Goal: Transaction & Acquisition: Purchase product/service

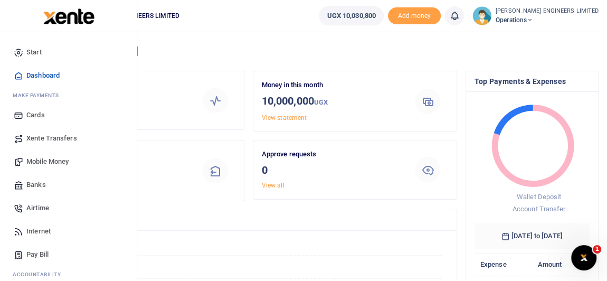
click at [47, 139] on span "Xente Transfers" at bounding box center [51, 138] width 51 height 11
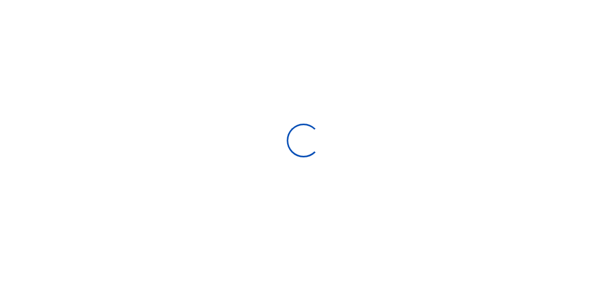
select select
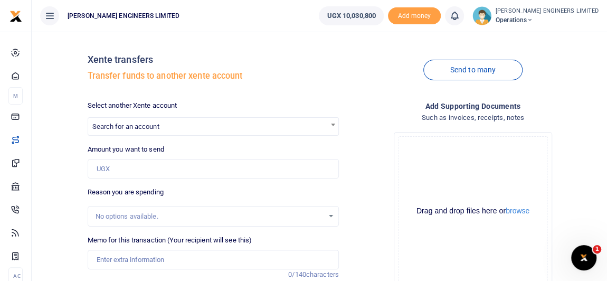
click at [232, 127] on span "Search for an account" at bounding box center [213, 126] width 250 height 16
click at [108, 145] on input "Search" at bounding box center [213, 146] width 246 height 16
click at [100, 146] on input "Search" at bounding box center [213, 146] width 246 height 16
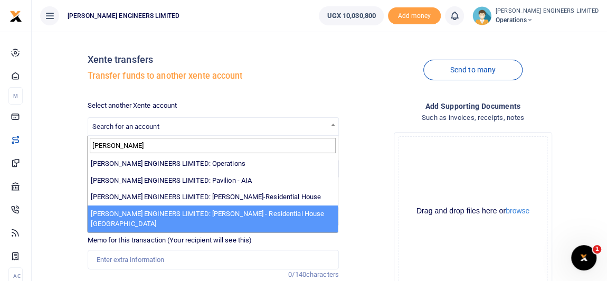
type input "SPENCER"
select select "4051"
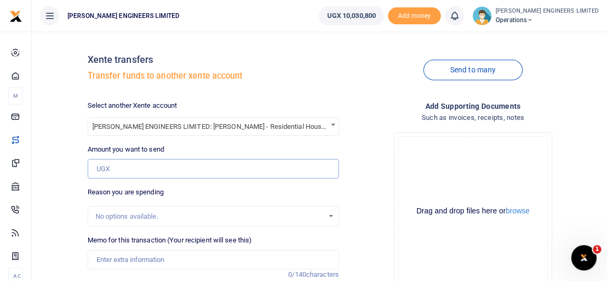
click at [119, 168] on input "Amount you want to send" at bounding box center [213, 169] width 251 height 20
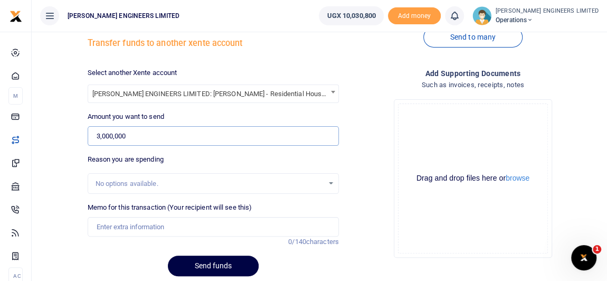
scroll to position [47, 0]
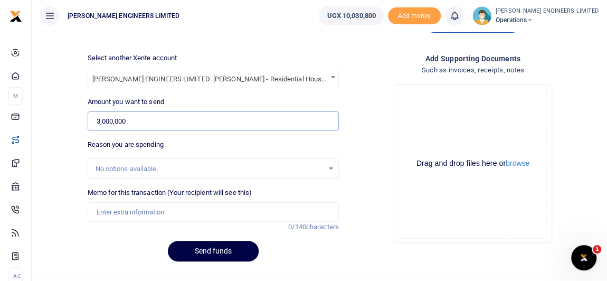
type input "3,000,000"
click at [126, 214] on input "Memo for this transaction (Your recipient will see this)" at bounding box center [213, 212] width 251 height 20
type input "Expenses"
click at [229, 250] on button "Send funds" at bounding box center [213, 251] width 91 height 21
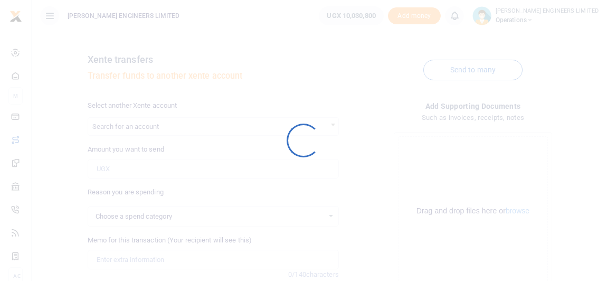
scroll to position [47, 0]
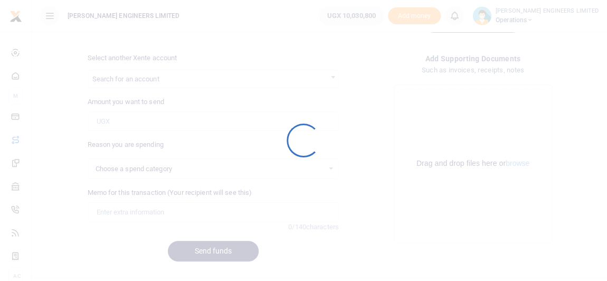
select select
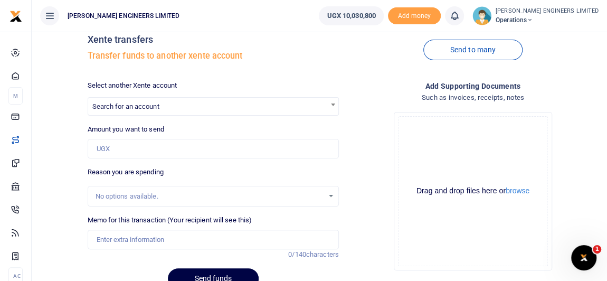
scroll to position [0, 0]
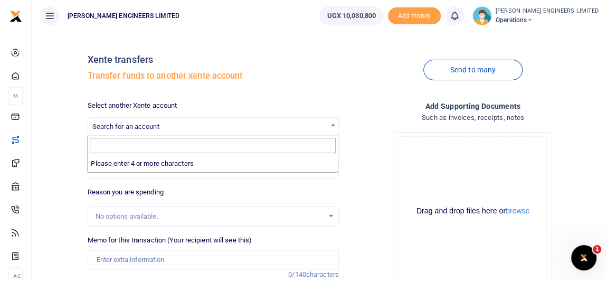
click at [118, 128] on span "Search for an account" at bounding box center [125, 126] width 67 height 8
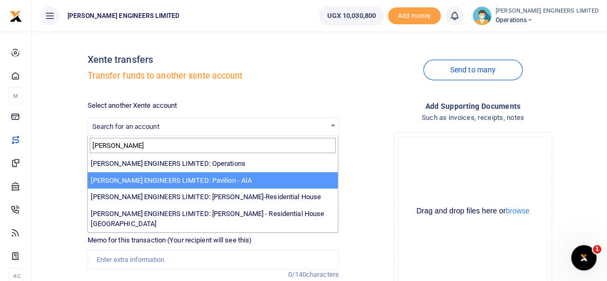
type input "spence"
select select "4049"
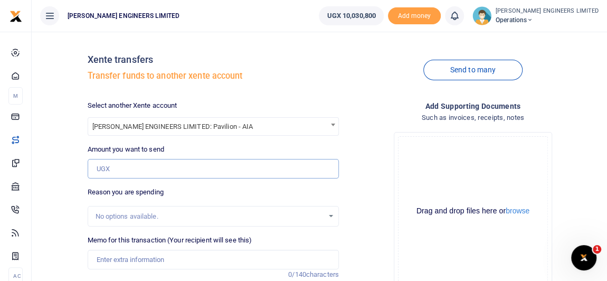
click at [121, 167] on input "Amount you want to send" at bounding box center [213, 169] width 251 height 20
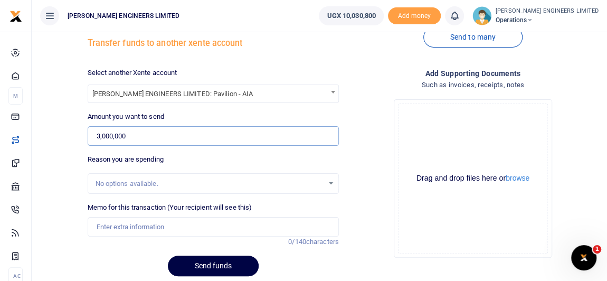
scroll to position [47, 0]
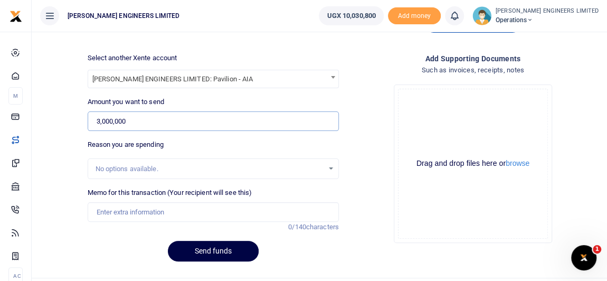
type input "3,000,000"
click at [120, 212] on input "Memo for this transaction (Your recipient will see this)" at bounding box center [213, 212] width 251 height 20
type input "Expenses"
click at [234, 254] on button "Send funds" at bounding box center [213, 251] width 91 height 21
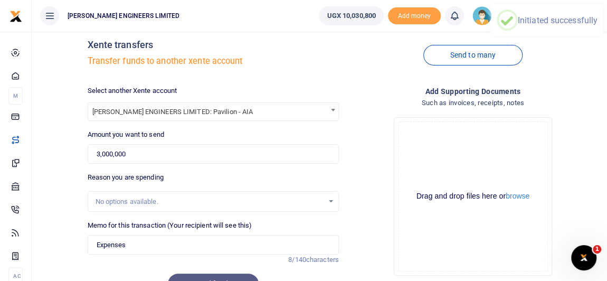
scroll to position [0, 0]
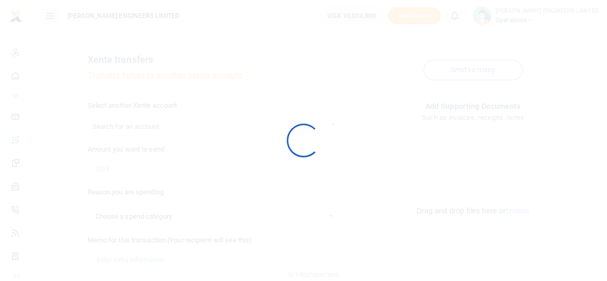
select select
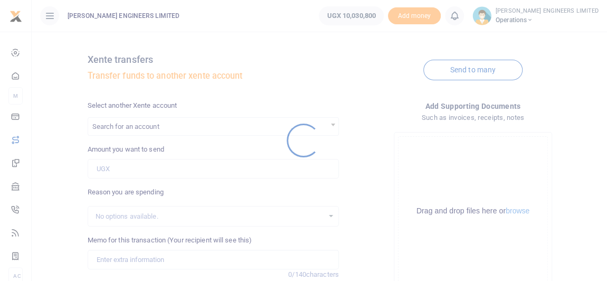
click at [119, 129] on div at bounding box center [303, 140] width 607 height 281
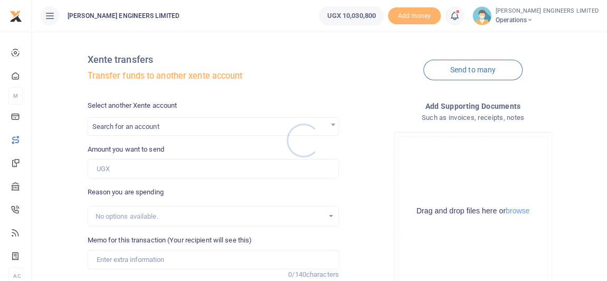
click at [123, 128] on div at bounding box center [303, 140] width 607 height 281
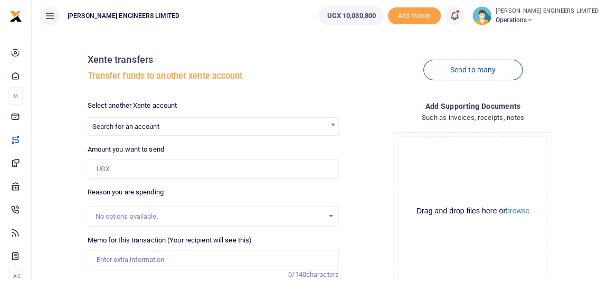
click at [132, 128] on span "Search for an account" at bounding box center [125, 126] width 67 height 8
click at [138, 130] on span "Search for an account" at bounding box center [125, 126] width 67 height 8
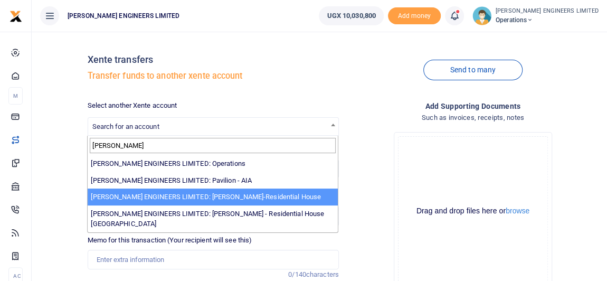
type input "spencer"
select select "4050"
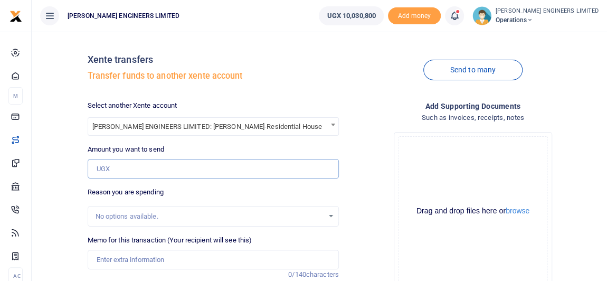
click at [123, 170] on input "Amount you want to send" at bounding box center [213, 169] width 251 height 20
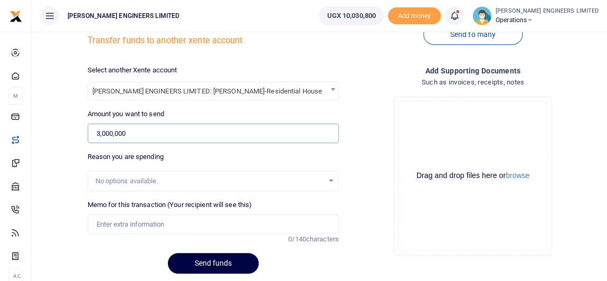
scroll to position [47, 0]
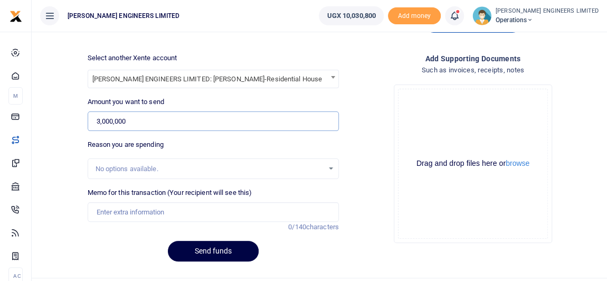
type input "3,000,000"
click at [112, 208] on input "Memo for this transaction (Your recipient will see this)" at bounding box center [213, 212] width 251 height 20
type input "Expenses"
click at [222, 249] on button "Send funds" at bounding box center [213, 251] width 91 height 21
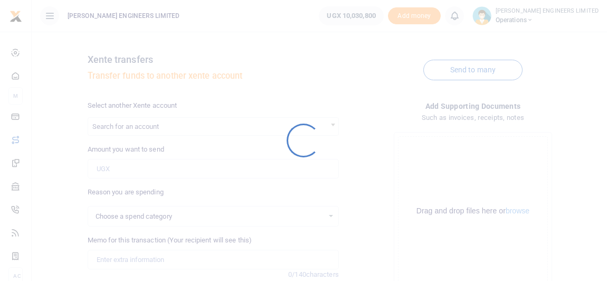
scroll to position [47, 0]
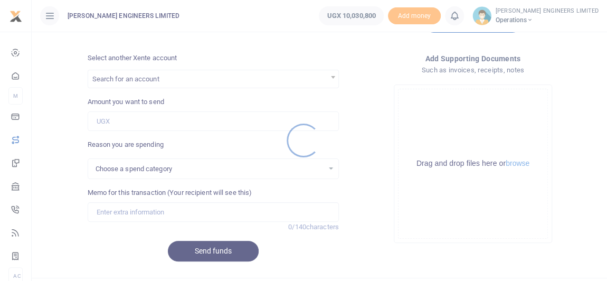
select select
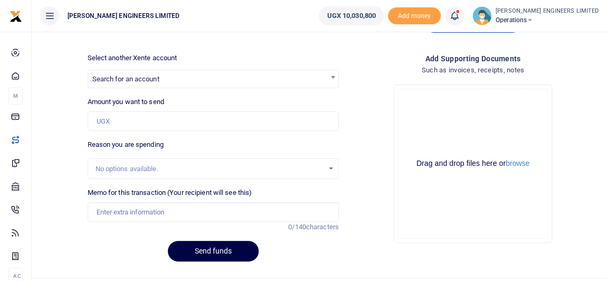
click at [460, 16] on icon at bounding box center [454, 16] width 11 height 12
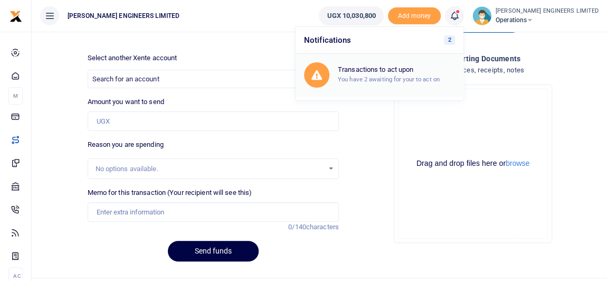
click at [423, 71] on h6 "Transactions to act upon" at bounding box center [396, 69] width 117 height 8
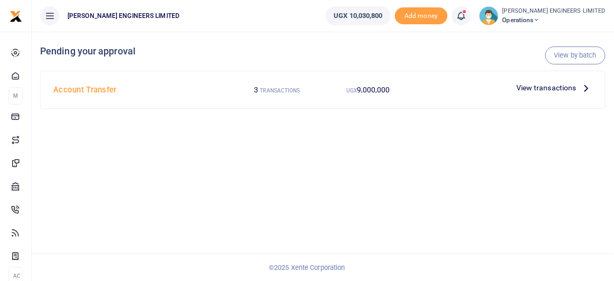
click at [524, 89] on span "View transactions" at bounding box center [546, 88] width 60 height 12
click at [296, 91] on small "TRANSACTIONS" at bounding box center [280, 91] width 40 height 6
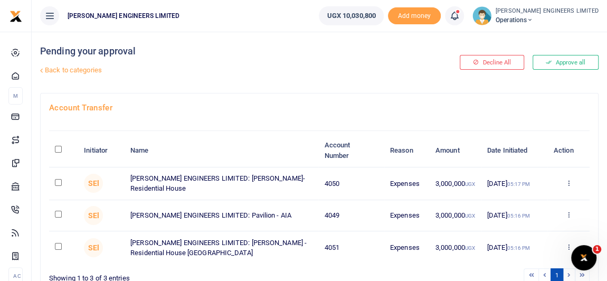
click at [56, 181] on input "checkbox" at bounding box center [58, 182] width 7 height 7
checkbox input "true"
click at [58, 214] on input "checkbox" at bounding box center [58, 214] width 7 height 7
checkbox input "true"
click at [59, 246] on input "checkbox" at bounding box center [58, 246] width 7 height 7
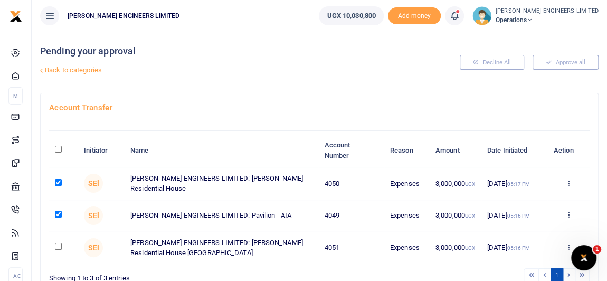
checkbox input "true"
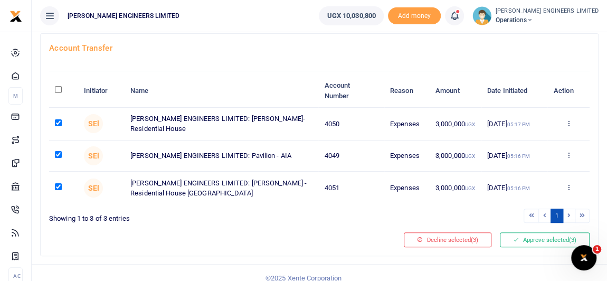
scroll to position [70, 0]
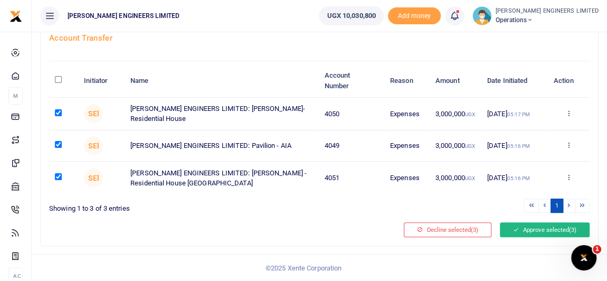
click at [530, 228] on button "Approve selected (3)" at bounding box center [545, 229] width 90 height 15
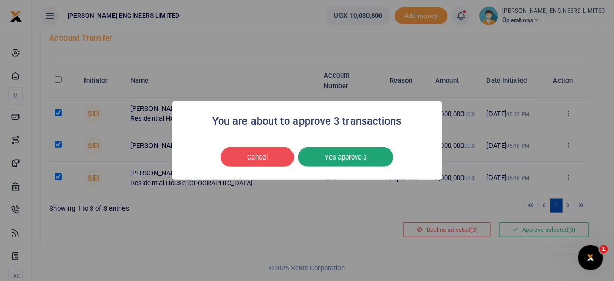
click at [346, 160] on button "Yes approve 3" at bounding box center [345, 157] width 95 height 20
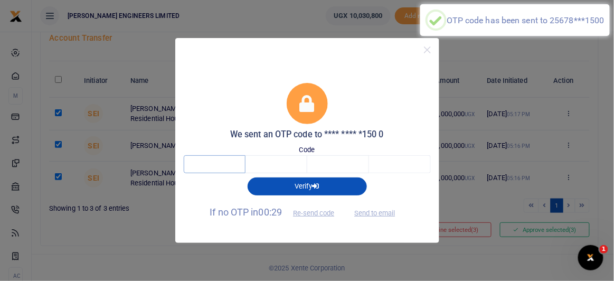
click at [221, 161] on input "text" at bounding box center [215, 164] width 62 height 18
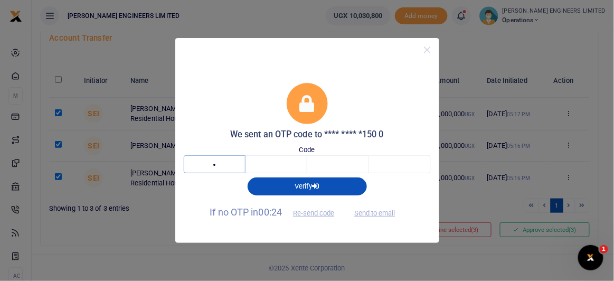
type input "1"
type input "4"
type input "0"
type input "3"
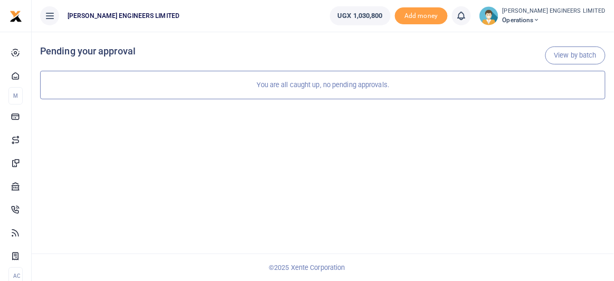
click at [540, 20] on icon at bounding box center [536, 19] width 6 height 7
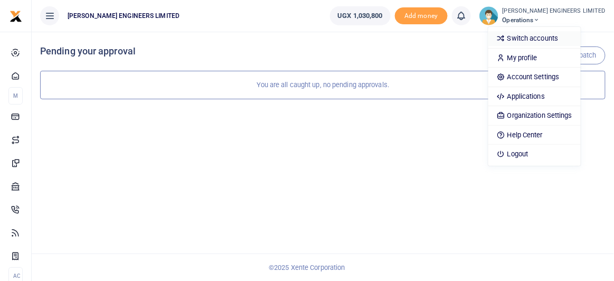
click at [557, 36] on link "Switch accounts" at bounding box center [534, 38] width 92 height 15
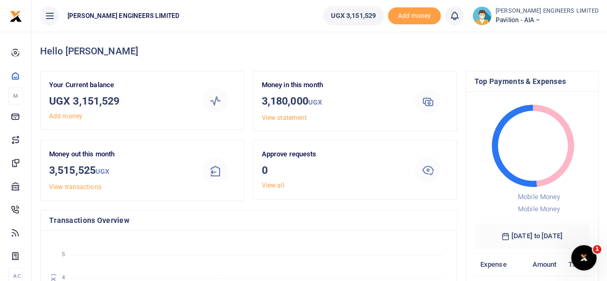
click at [540, 20] on icon at bounding box center [537, 19] width 6 height 7
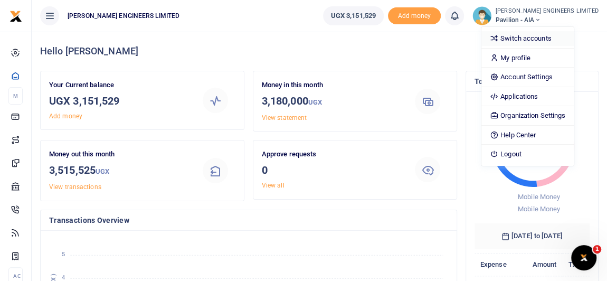
click at [557, 37] on link "Switch accounts" at bounding box center [527, 38] width 92 height 15
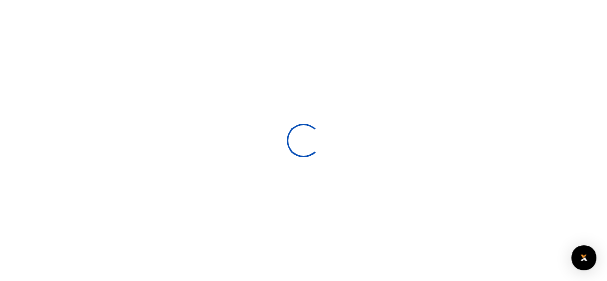
scroll to position [166, 108]
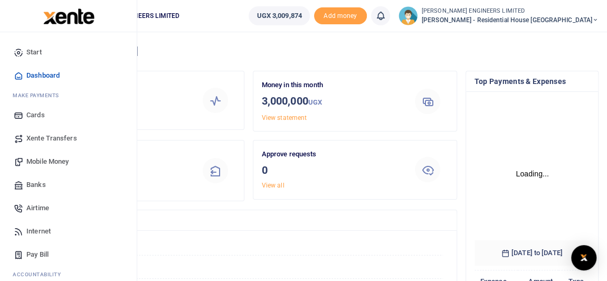
click at [41, 160] on span "Mobile Money" at bounding box center [47, 161] width 42 height 11
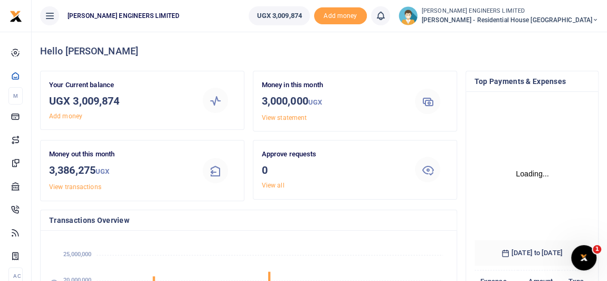
scroll to position [8, 7]
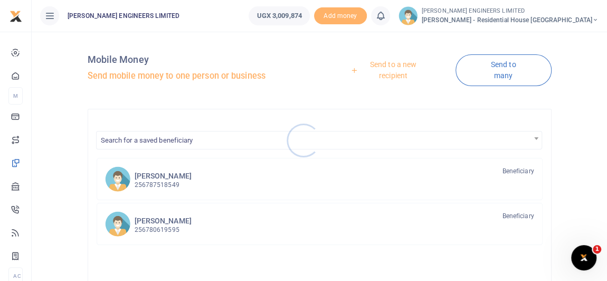
click at [161, 184] on div at bounding box center [303, 140] width 607 height 281
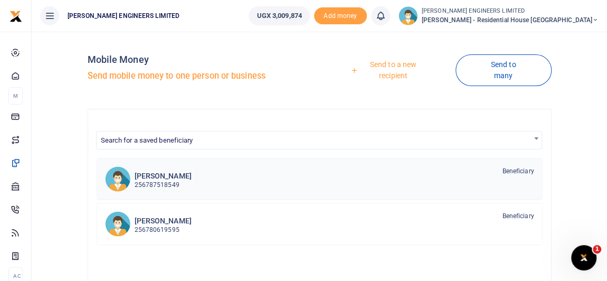
click at [162, 177] on h6 "[PERSON_NAME]" at bounding box center [163, 175] width 57 height 9
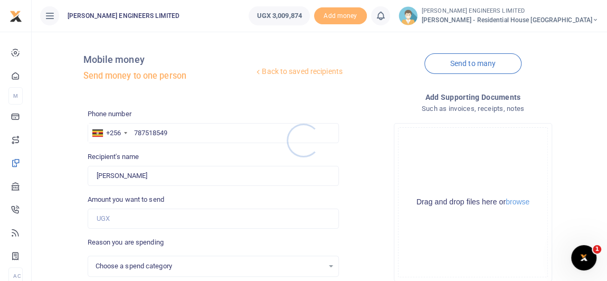
select select
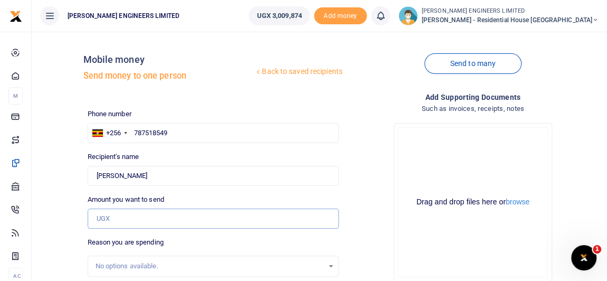
click at [116, 217] on input "Amount you want to send" at bounding box center [213, 218] width 251 height 20
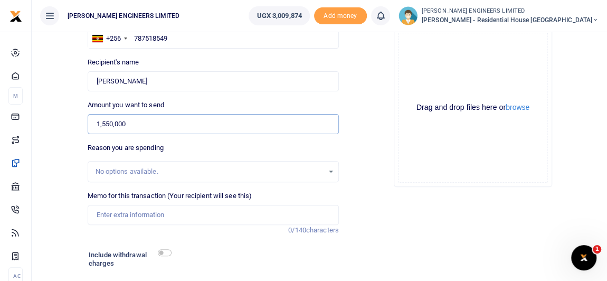
scroll to position [96, 0]
type input "1,550,000"
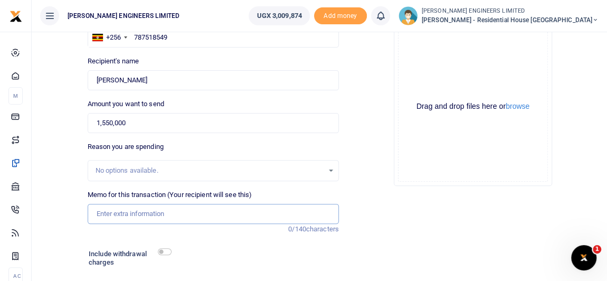
click at [108, 213] on input "Memo for this transaction (Your recipient will see this)" at bounding box center [213, 214] width 251 height 20
click at [138, 213] on input "Payment for 1Ton of sand" at bounding box center [213, 214] width 251 height 20
click at [178, 211] on input "Payment for 40T of sand" at bounding box center [213, 214] width 251 height 20
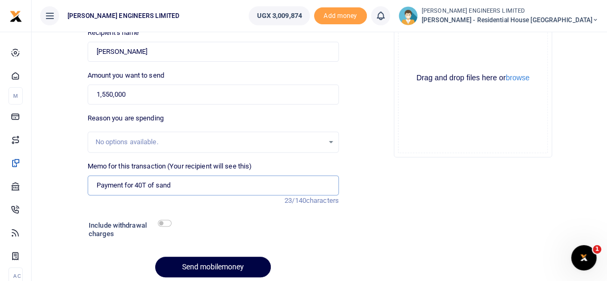
scroll to position [144, 0]
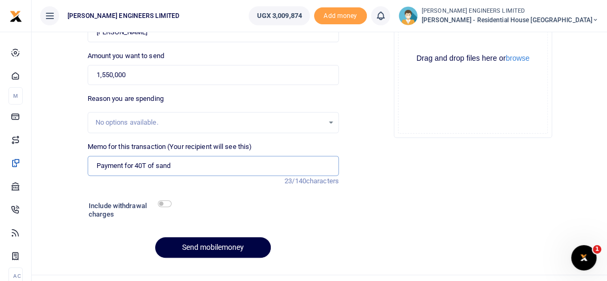
type input "Payment for 40T of sand"
click at [168, 205] on input "checkbox" at bounding box center [165, 203] width 14 height 7
checkbox input "true"
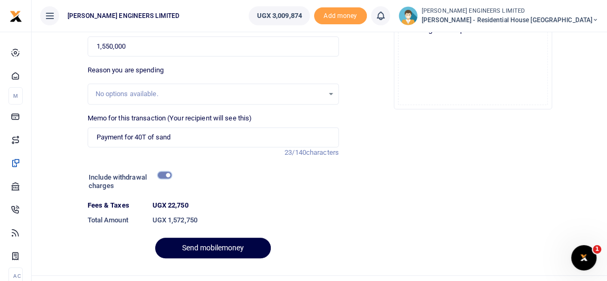
scroll to position [192, 0]
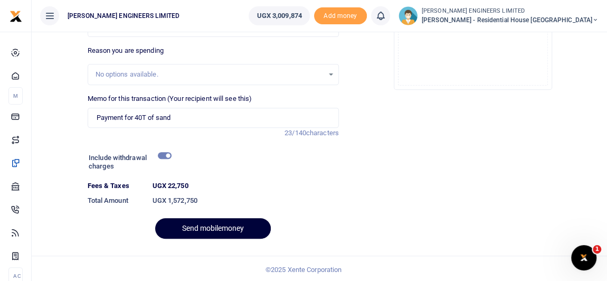
click at [222, 227] on button "Send mobilemoney" at bounding box center [213, 228] width 116 height 21
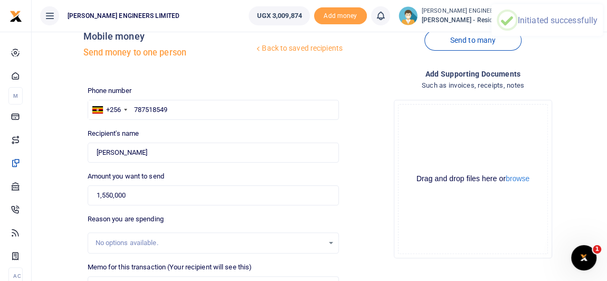
scroll to position [0, 0]
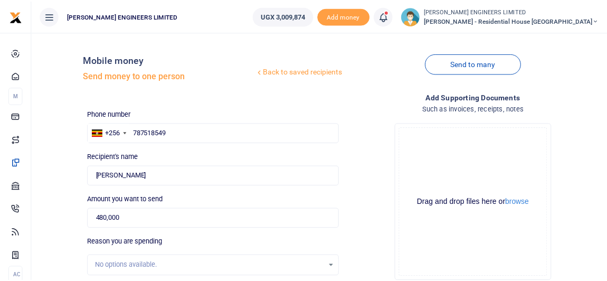
scroll to position [144, 0]
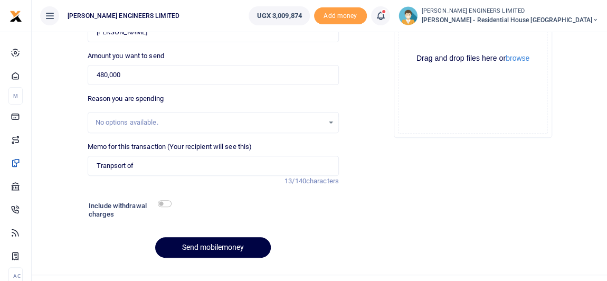
click at [122, 165] on input "Tranpsort of" at bounding box center [213, 166] width 251 height 20
click at [141, 169] on input "Transport of" at bounding box center [213, 166] width 251 height 20
type input "Transport of sand on site using forward truck"
click at [165, 202] on input "checkbox" at bounding box center [165, 203] width 14 height 7
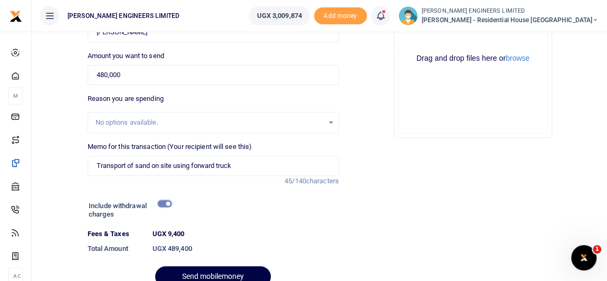
click at [163, 201] on input "checkbox" at bounding box center [165, 203] width 14 height 7
checkbox input "false"
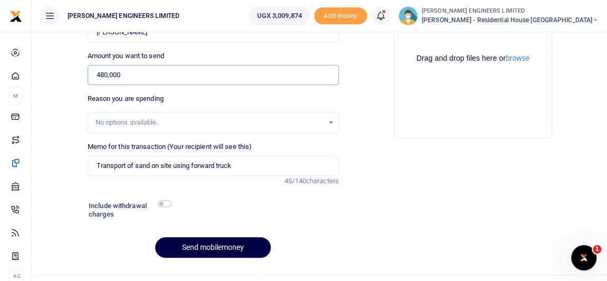
click at [107, 72] on input "480,000" at bounding box center [213, 75] width 251 height 20
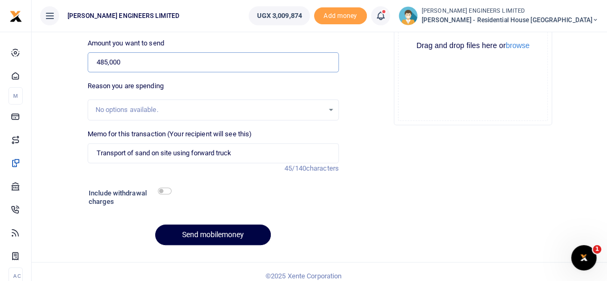
scroll to position [164, 0]
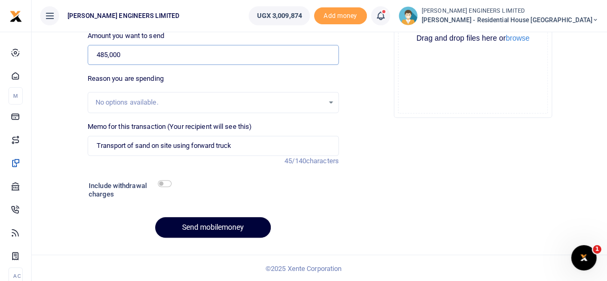
type input "485,000"
click at [245, 228] on button "Send mobilemoney" at bounding box center [213, 227] width 116 height 21
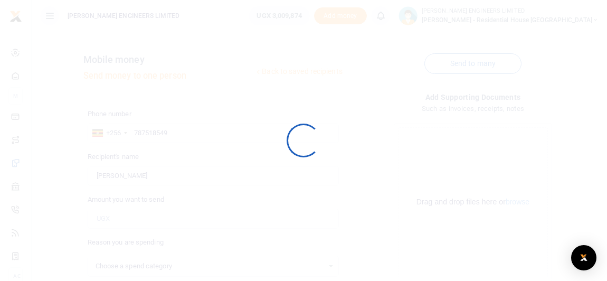
select select
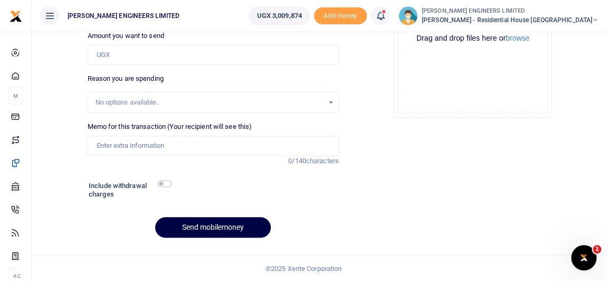
click at [386, 18] on icon at bounding box center [380, 16] width 11 height 12
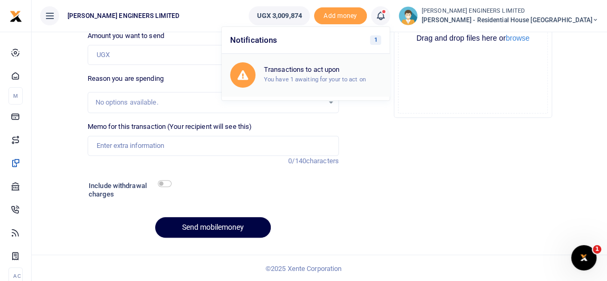
click at [356, 72] on h6 "Transactions to act upon" at bounding box center [322, 69] width 117 height 8
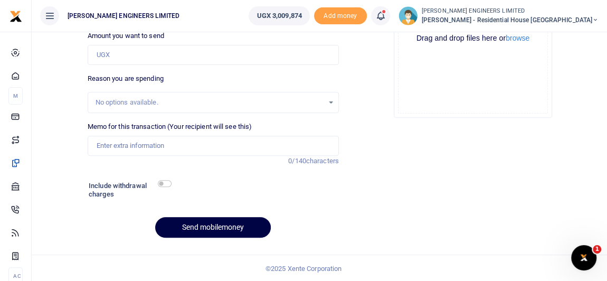
click at [386, 17] on icon at bounding box center [380, 16] width 11 height 12
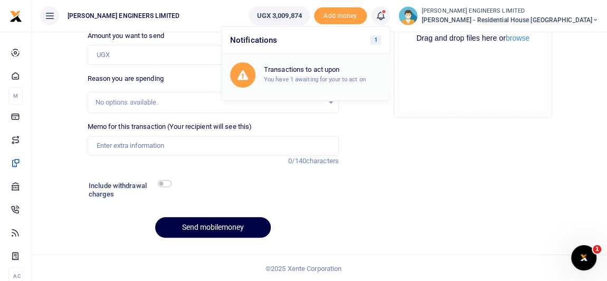
click at [359, 73] on h6 "Transactions to act upon" at bounding box center [322, 69] width 117 height 8
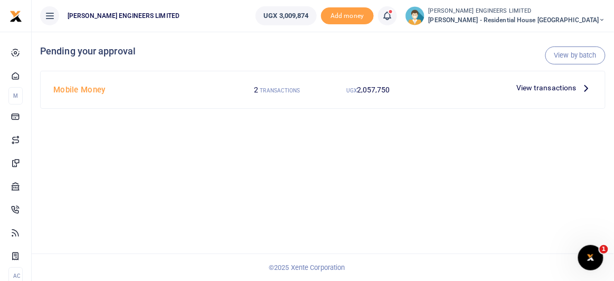
click at [534, 89] on span "View transactions" at bounding box center [546, 88] width 60 height 12
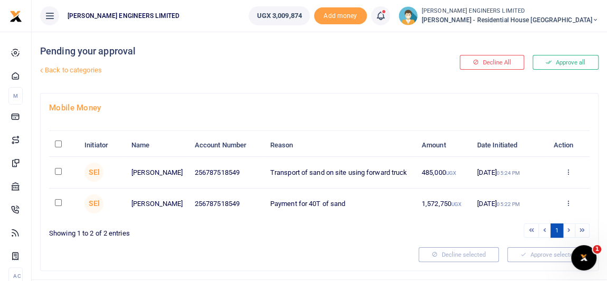
click at [59, 169] on input "checkbox" at bounding box center [58, 171] width 7 height 7
checkbox input "true"
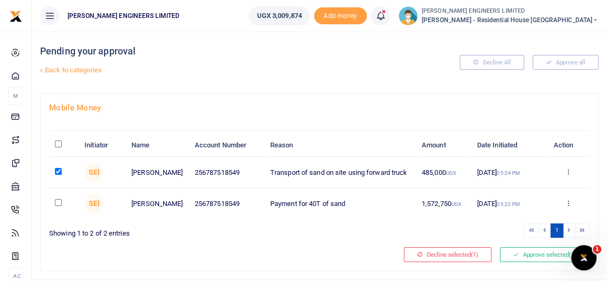
click at [60, 201] on input "checkbox" at bounding box center [58, 202] width 7 height 7
checkbox input "true"
click at [528, 253] on button "Approve selected (2)" at bounding box center [545, 254] width 90 height 15
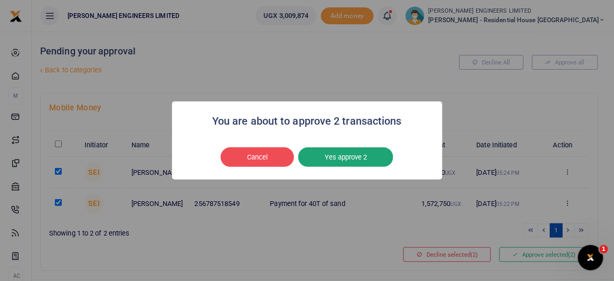
click at [332, 158] on button "Yes approve 2" at bounding box center [345, 157] width 95 height 20
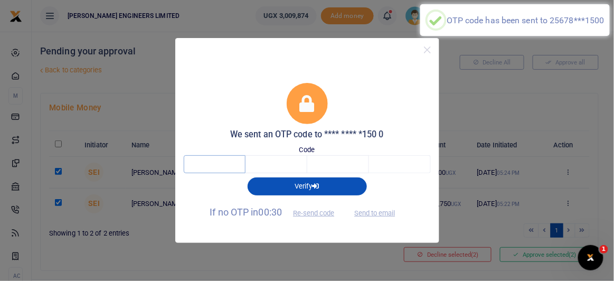
click at [225, 164] on input "text" at bounding box center [215, 164] width 62 height 18
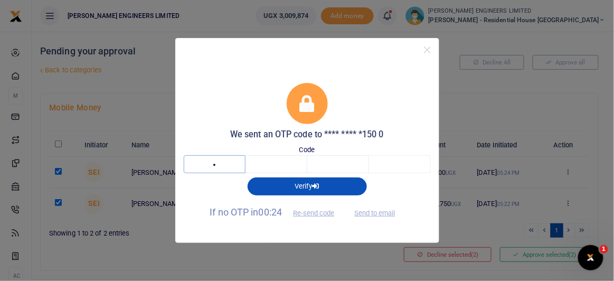
type input "3"
type input "6"
type input "5"
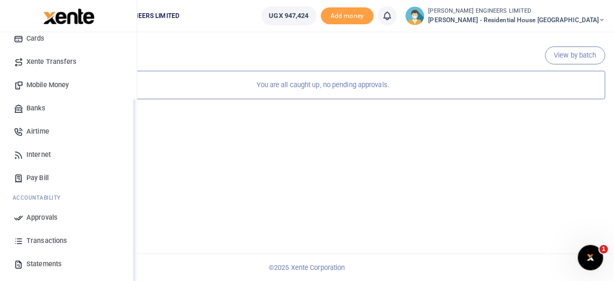
scroll to position [96, 0]
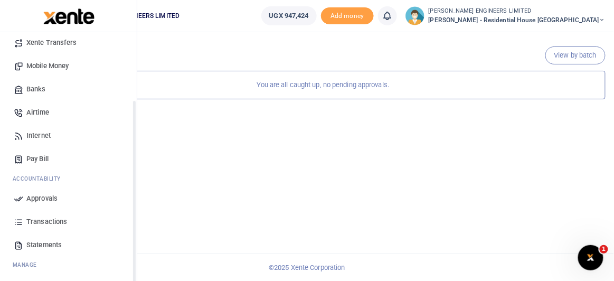
click at [47, 220] on span "Transactions" at bounding box center [46, 221] width 41 height 11
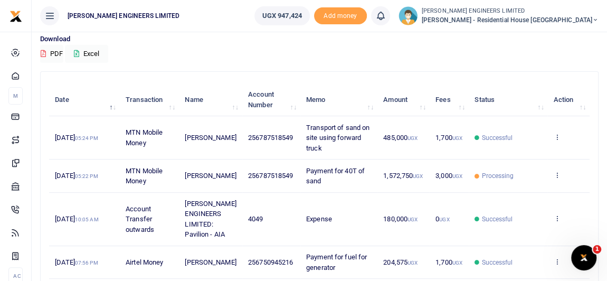
scroll to position [96, 0]
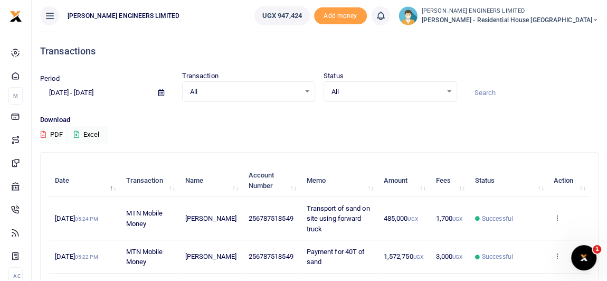
click at [596, 21] on icon at bounding box center [595, 19] width 6 height 7
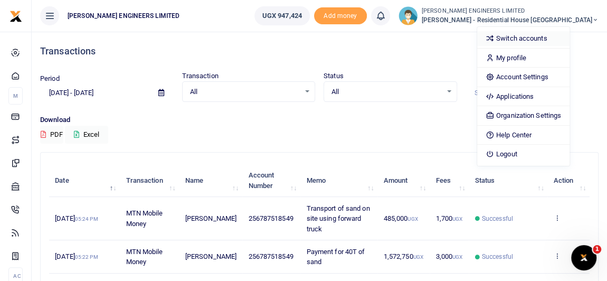
click at [555, 37] on link "Switch accounts" at bounding box center [523, 38] width 92 height 15
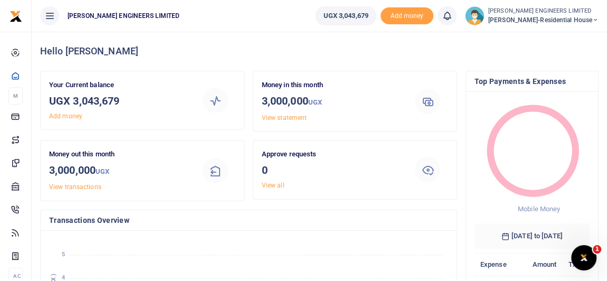
scroll to position [8, 7]
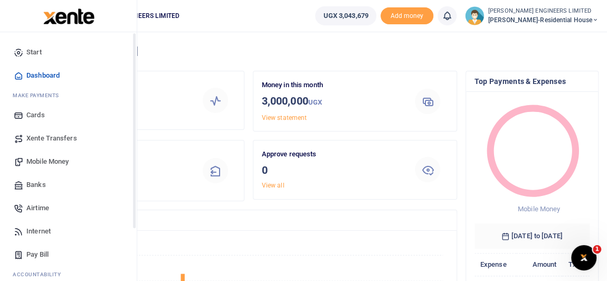
click at [49, 161] on span "Mobile Money" at bounding box center [47, 161] width 42 height 11
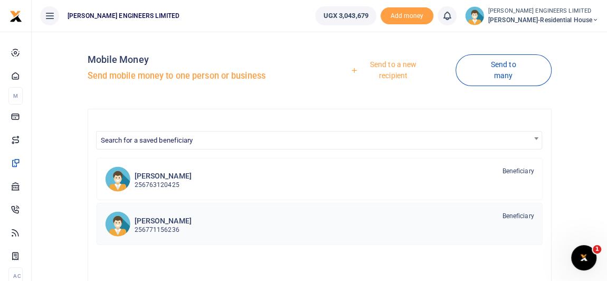
click at [166, 223] on h6 "[PERSON_NAME]" at bounding box center [163, 220] width 57 height 9
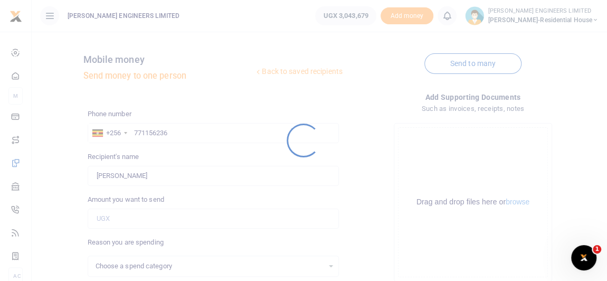
select select
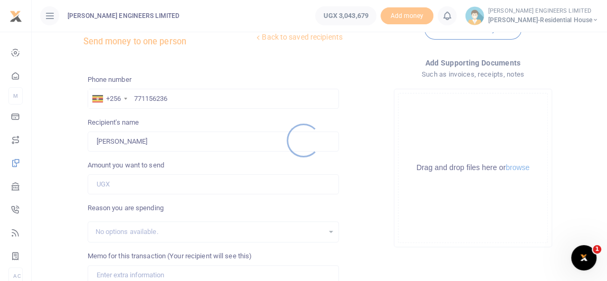
scroll to position [47, 0]
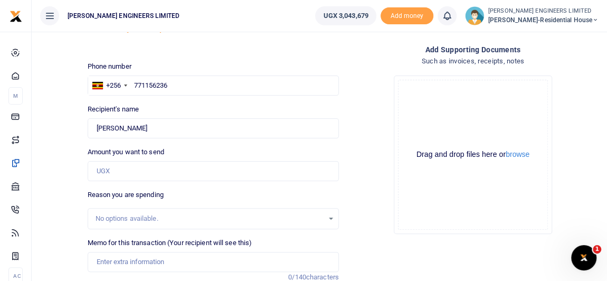
click at [111, 173] on div at bounding box center [303, 140] width 607 height 281
click at [114, 166] on input "Amount you want to send" at bounding box center [213, 171] width 251 height 20
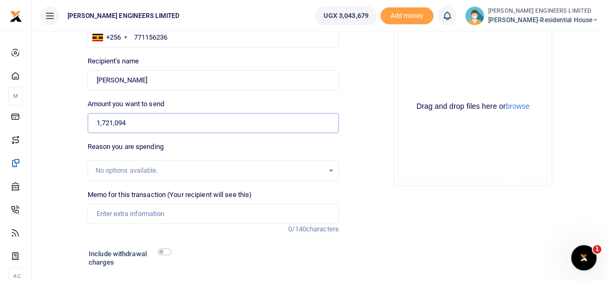
scroll to position [144, 0]
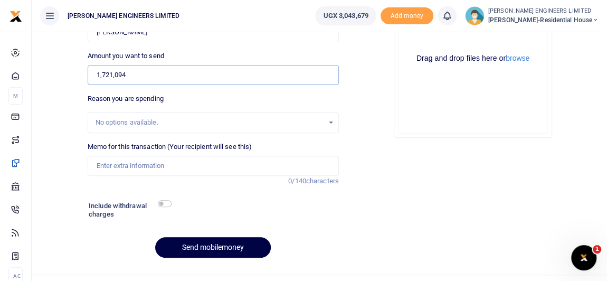
type input "1,721,094"
click at [165, 203] on input "checkbox" at bounding box center [165, 203] width 14 height 7
checkbox input "true"
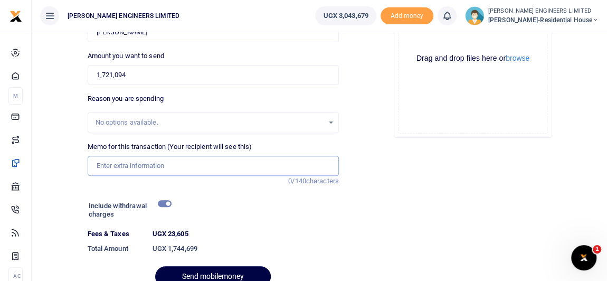
click at [110, 166] on input "Memo for this transaction (Your recipient will see this)" at bounding box center [213, 166] width 251 height 20
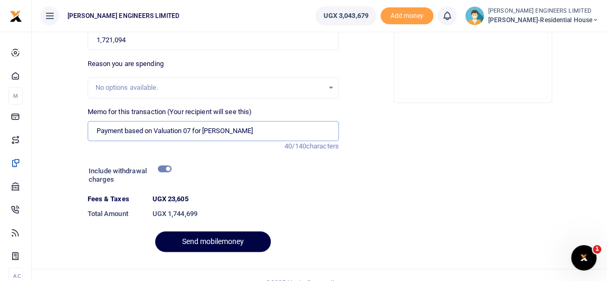
scroll to position [192, 0]
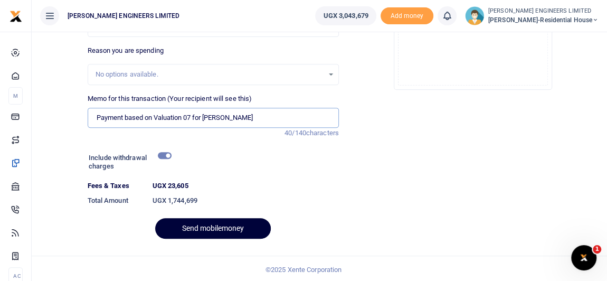
type input "Payment based on Valuation 07 for Rogers"
click at [228, 230] on button "Send mobilemoney" at bounding box center [213, 228] width 116 height 21
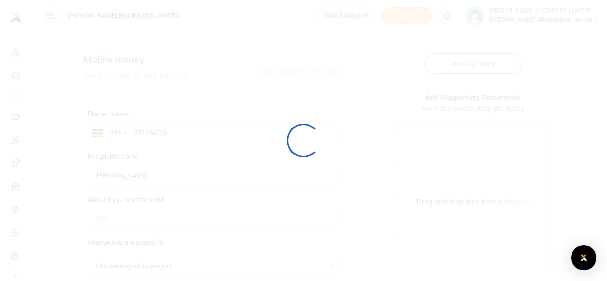
select select
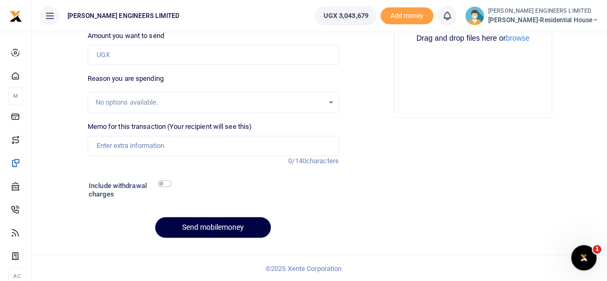
click at [452, 21] on icon at bounding box center [447, 16] width 11 height 12
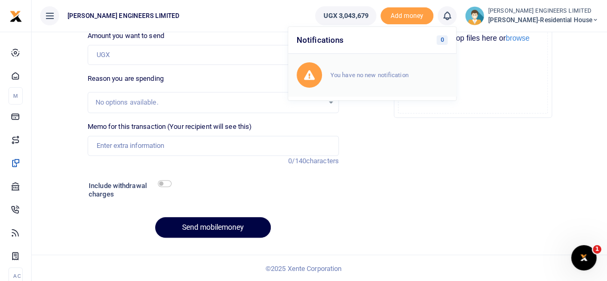
click at [371, 75] on small "You have no new notification" at bounding box center [369, 74] width 78 height 7
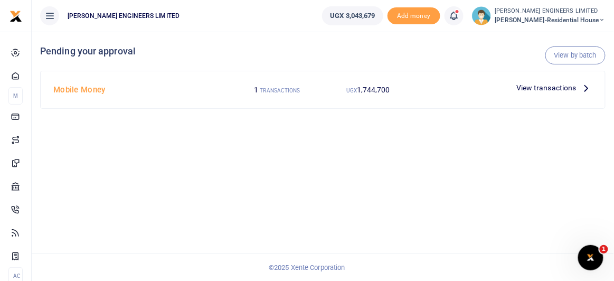
click at [367, 90] on span "1,744,700" at bounding box center [373, 89] width 33 height 8
click at [373, 89] on span "1,744,700" at bounding box center [373, 89] width 33 height 8
click at [540, 88] on span "View transactions" at bounding box center [546, 88] width 60 height 12
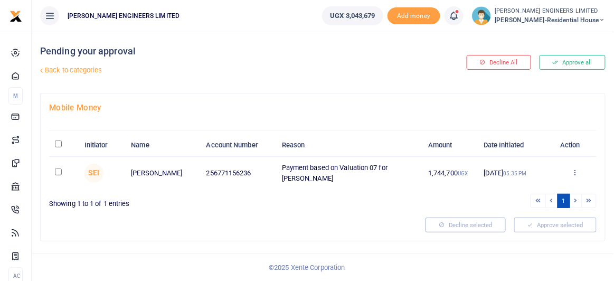
click at [59, 169] on input "checkbox" at bounding box center [58, 171] width 7 height 7
checkbox input "true"
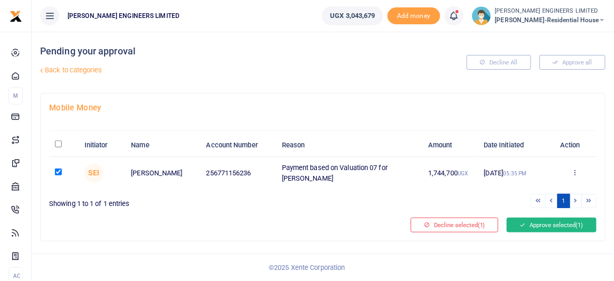
click at [558, 223] on button "Approve selected (1)" at bounding box center [552, 224] width 90 height 15
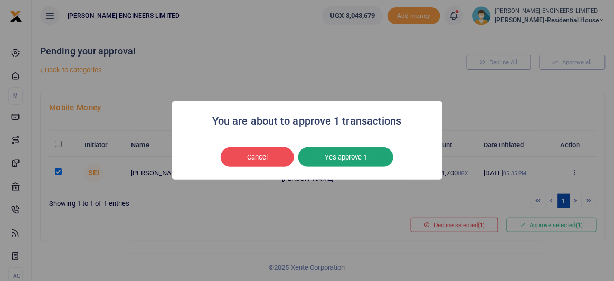
click at [352, 155] on button "Yes approve 1" at bounding box center [345, 157] width 95 height 20
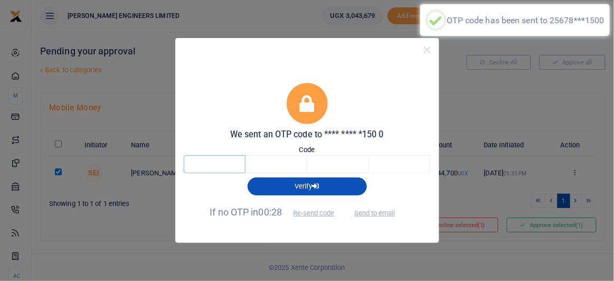
click at [226, 161] on input "text" at bounding box center [215, 164] width 62 height 18
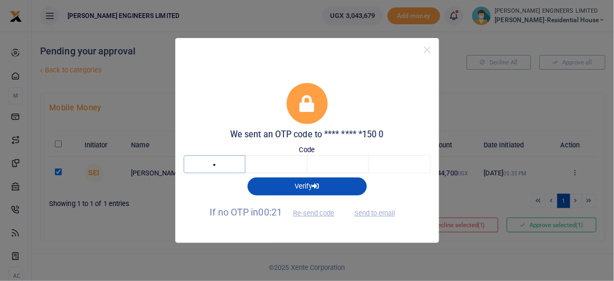
type input "8"
type input "6"
type input "8"
type input "7"
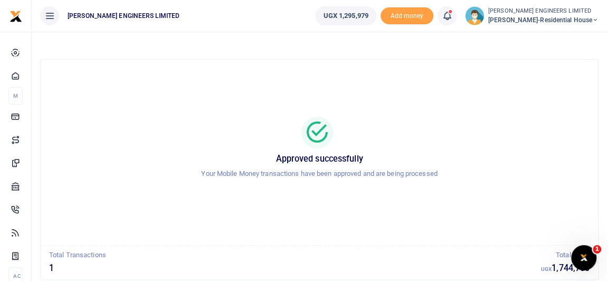
click at [452, 18] on icon at bounding box center [447, 16] width 11 height 12
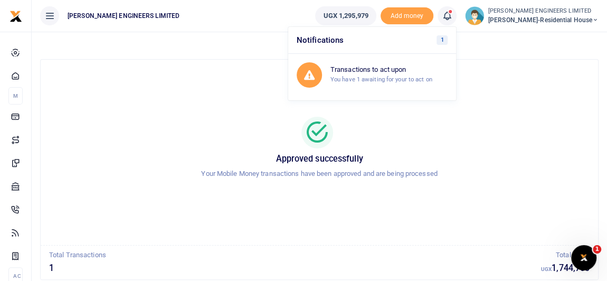
click at [513, 98] on div "Approved successfully Your Mobile Money transactions have been approved and are…" at bounding box center [319, 152] width 532 height 168
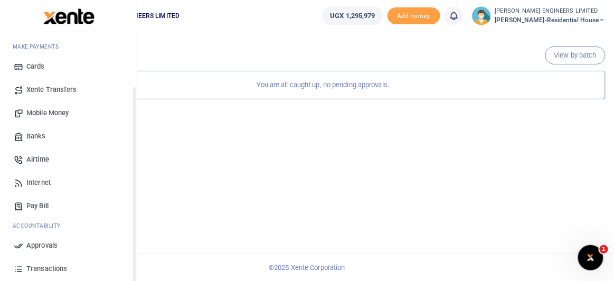
scroll to position [96, 0]
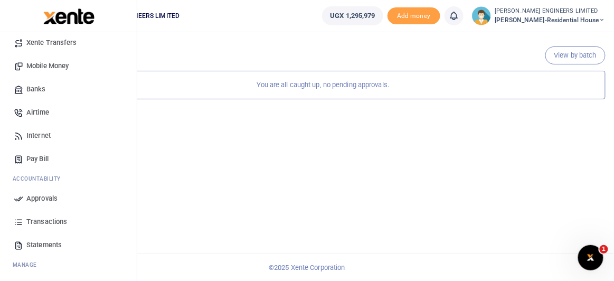
click at [42, 221] on span "Transactions" at bounding box center [46, 221] width 41 height 11
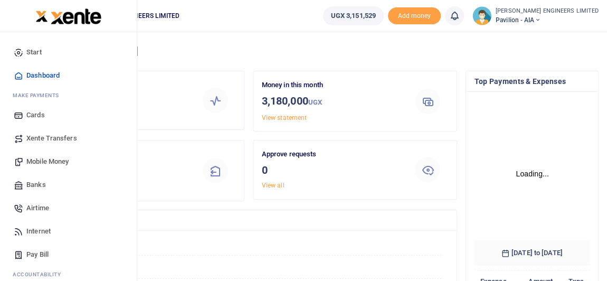
scroll to position [166, 108]
click at [59, 161] on span "Mobile Money" at bounding box center [47, 161] width 42 height 11
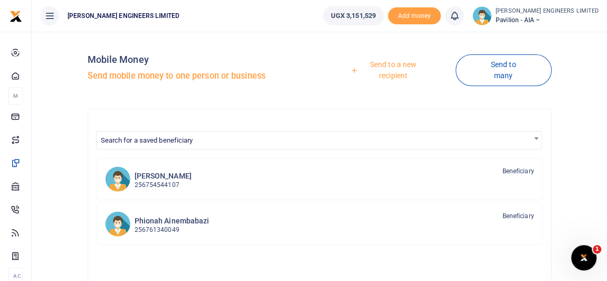
click at [396, 75] on link "Send to a new recipient" at bounding box center [389, 70] width 132 height 30
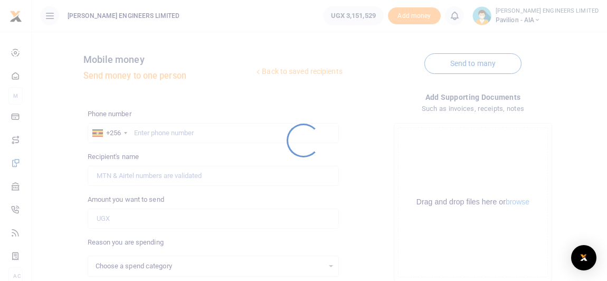
select select
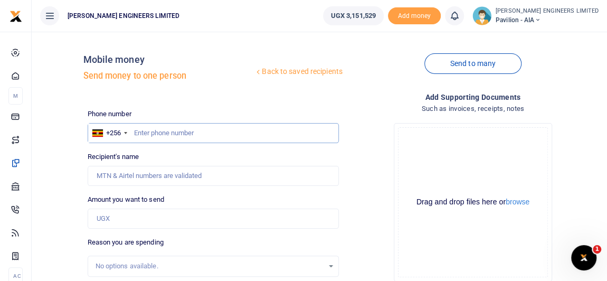
click at [166, 135] on input "text" at bounding box center [213, 133] width 251 height 20
type input "780875785"
type input "Onyango [PERSON_NAME]"
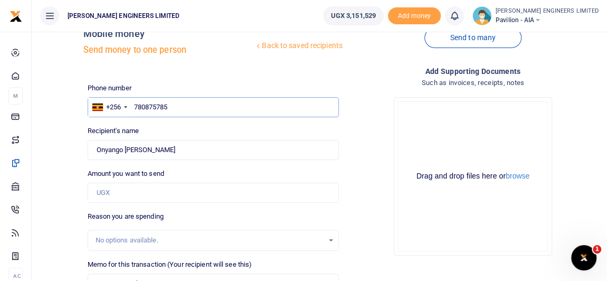
scroll to position [47, 0]
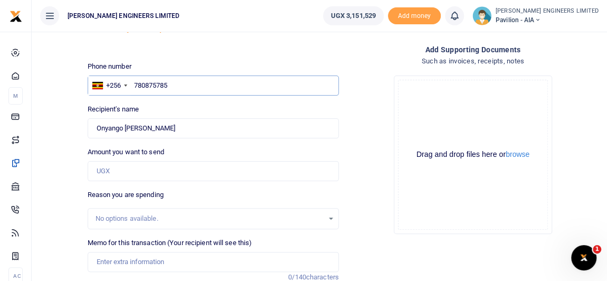
type input "780875785"
click at [110, 172] on input "Amount you want to send" at bounding box center [213, 171] width 251 height 20
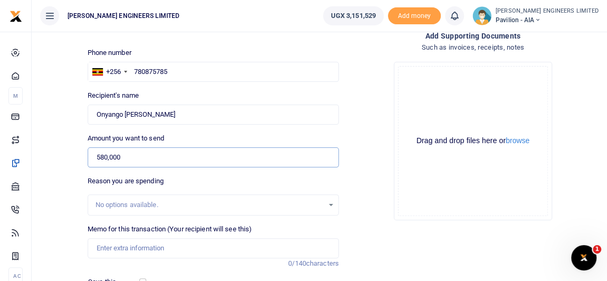
scroll to position [96, 0]
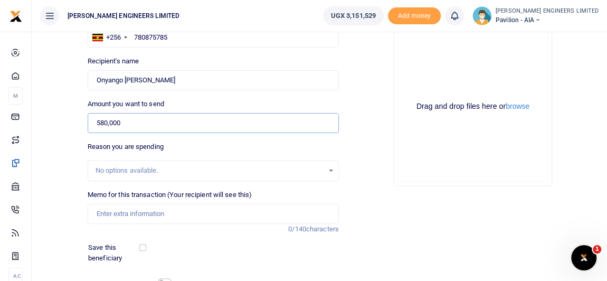
type input "580,000"
click at [125, 209] on input "Memo for this transaction (Your recipient will see this)" at bounding box center [213, 214] width 251 height 20
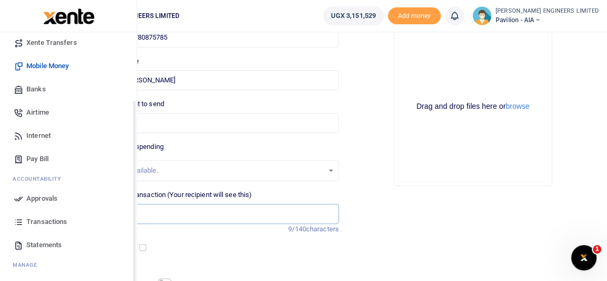
type input "Weilding"
click at [48, 221] on span "Transactions" at bounding box center [46, 221] width 41 height 11
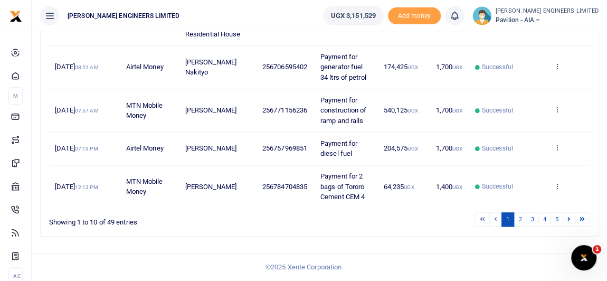
scroll to position [592, 0]
click at [522, 217] on link "2" at bounding box center [519, 219] width 13 height 14
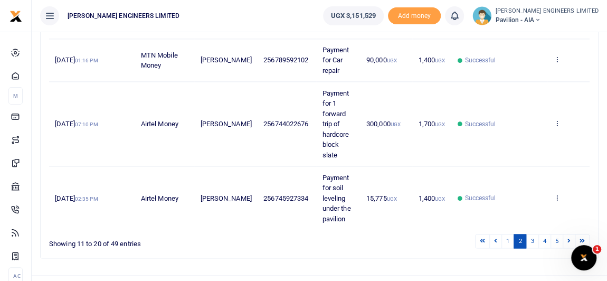
scroll to position [684, 0]
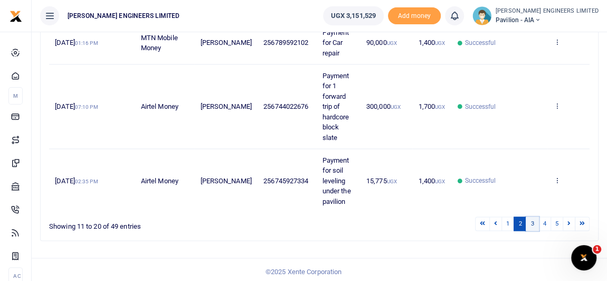
click at [535, 221] on link "3" at bounding box center [532, 223] width 13 height 14
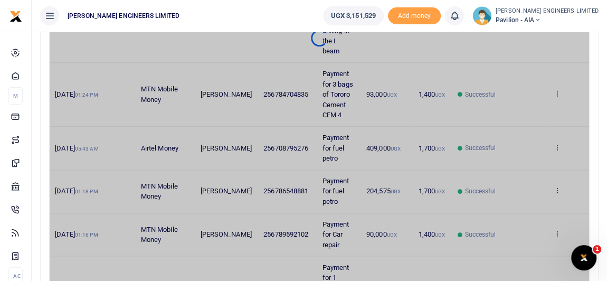
scroll to position [540, 0]
